Goal: Navigation & Orientation: Find specific page/section

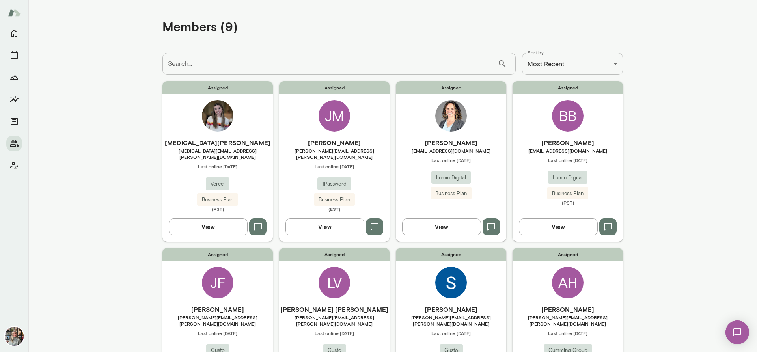
click at [564, 221] on button "View" at bounding box center [558, 227] width 79 height 17
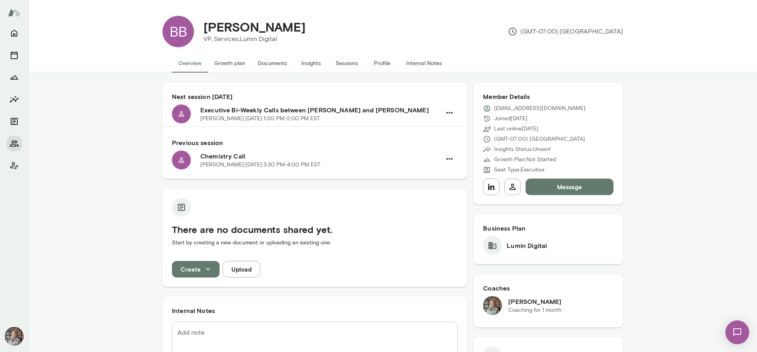
click at [227, 62] on button "Growth plan" at bounding box center [230, 63] width 44 height 19
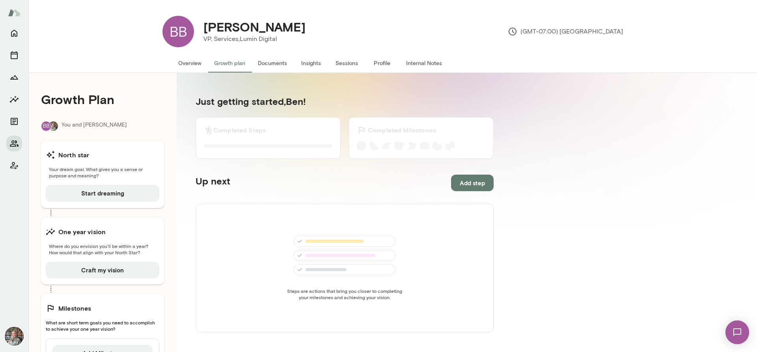
click at [267, 64] on button "Documents" at bounding box center [273, 63] width 42 height 19
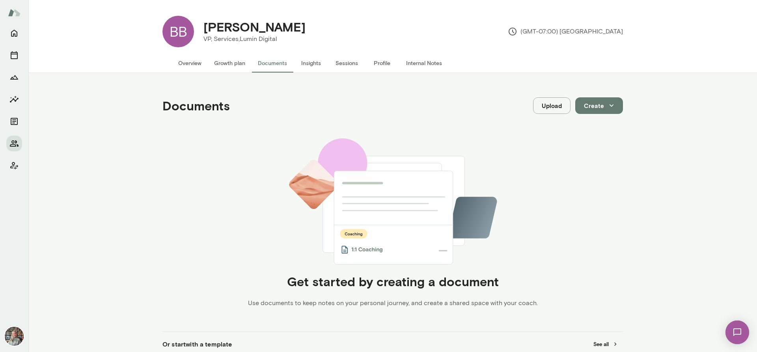
click at [312, 63] on button "Insights" at bounding box center [312, 63] width 36 height 19
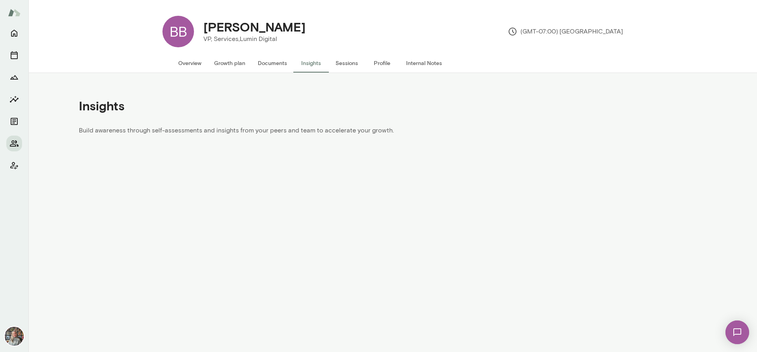
click at [349, 62] on button "Sessions" at bounding box center [347, 63] width 36 height 19
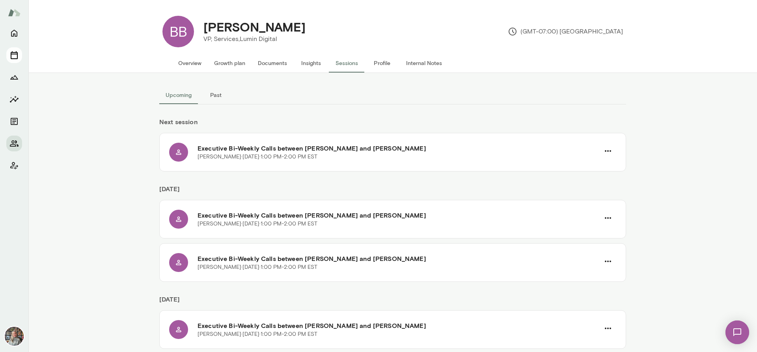
click at [20, 55] on button "Sessions" at bounding box center [14, 55] width 16 height 16
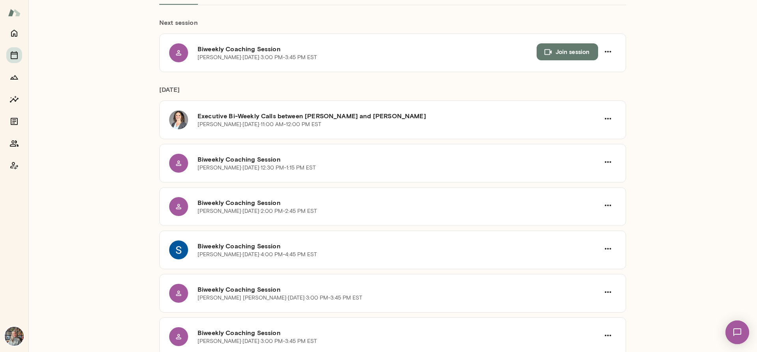
scroll to position [108, 0]
